Goal: Information Seeking & Learning: Learn about a topic

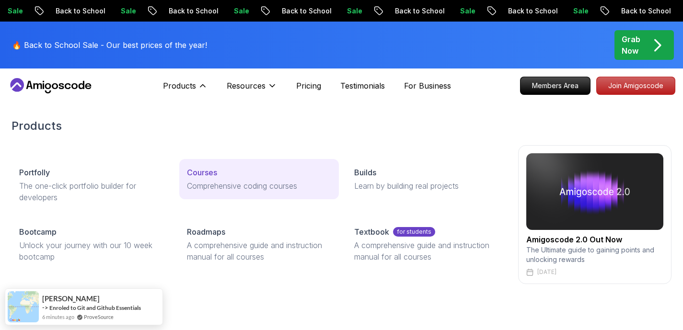
click at [198, 172] on p "Courses" at bounding box center [202, 173] width 30 height 12
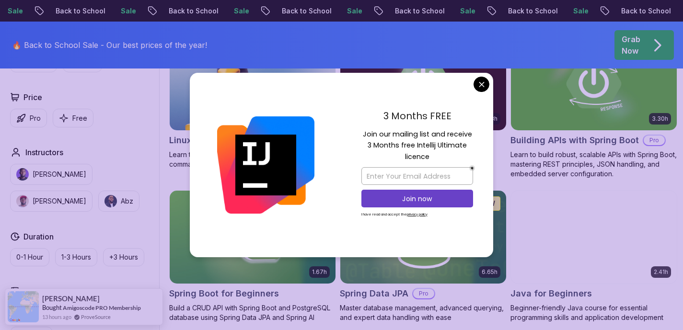
scroll to position [325, 0]
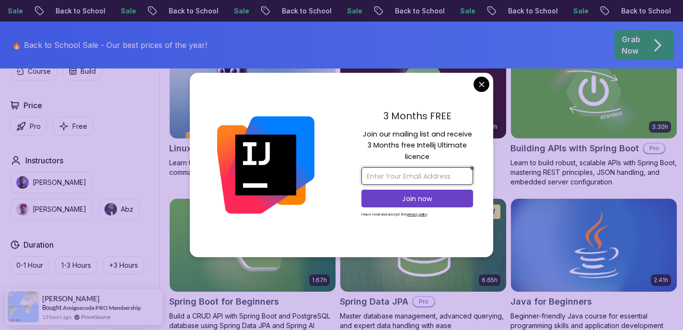
click at [390, 177] on input "email" at bounding box center [417, 176] width 112 height 18
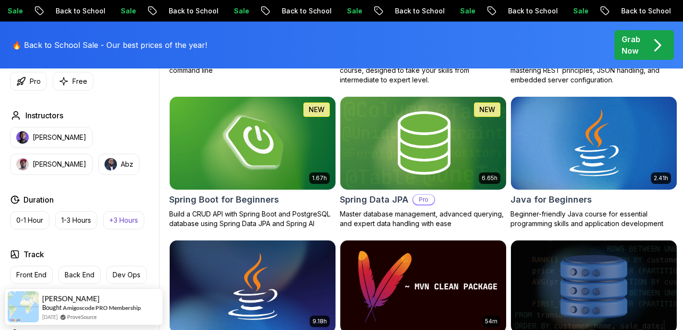
scroll to position [428, 0]
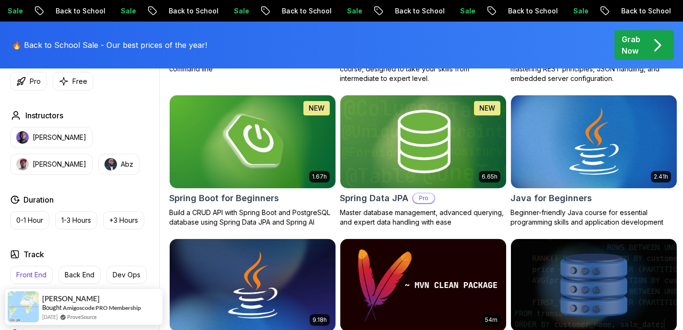
click at [44, 275] on p "Front End" at bounding box center [31, 275] width 30 height 10
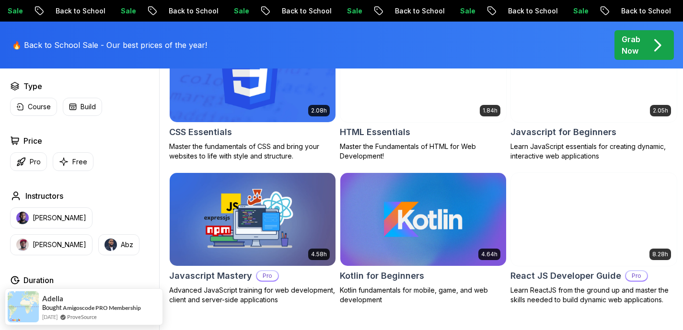
scroll to position [343, 0]
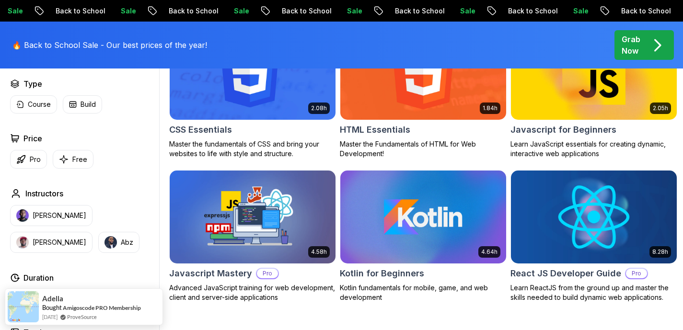
click at [569, 279] on h2 "React JS Developer Guide" at bounding box center [565, 273] width 111 height 13
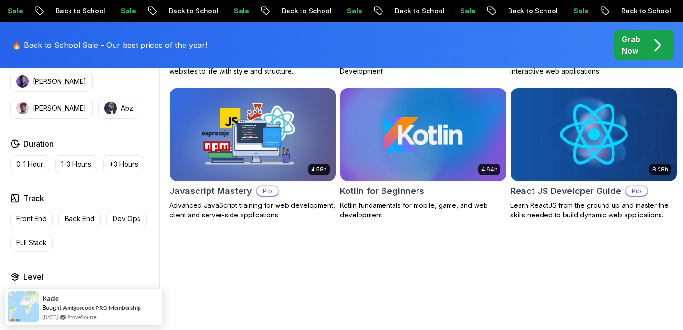
scroll to position [431, 0]
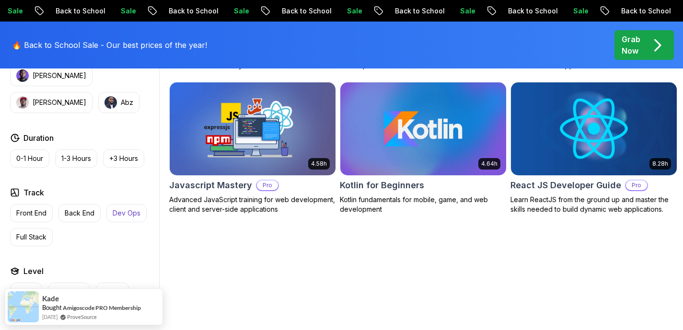
click at [129, 214] on p "Dev Ops" at bounding box center [127, 214] width 28 height 10
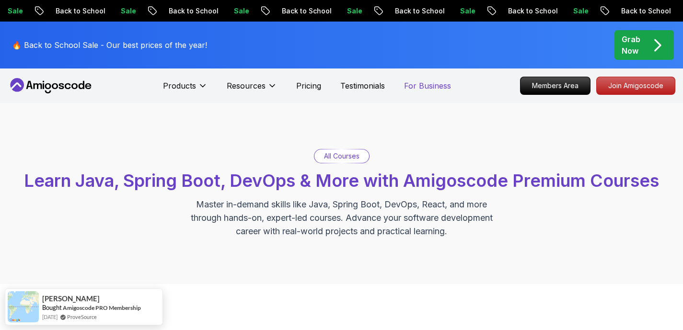
click at [423, 82] on p "For Business" at bounding box center [427, 86] width 47 height 12
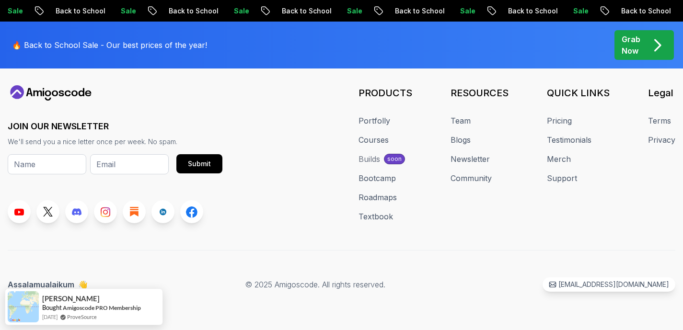
scroll to position [1128, 0]
